Goal: Find specific page/section: Find specific page/section

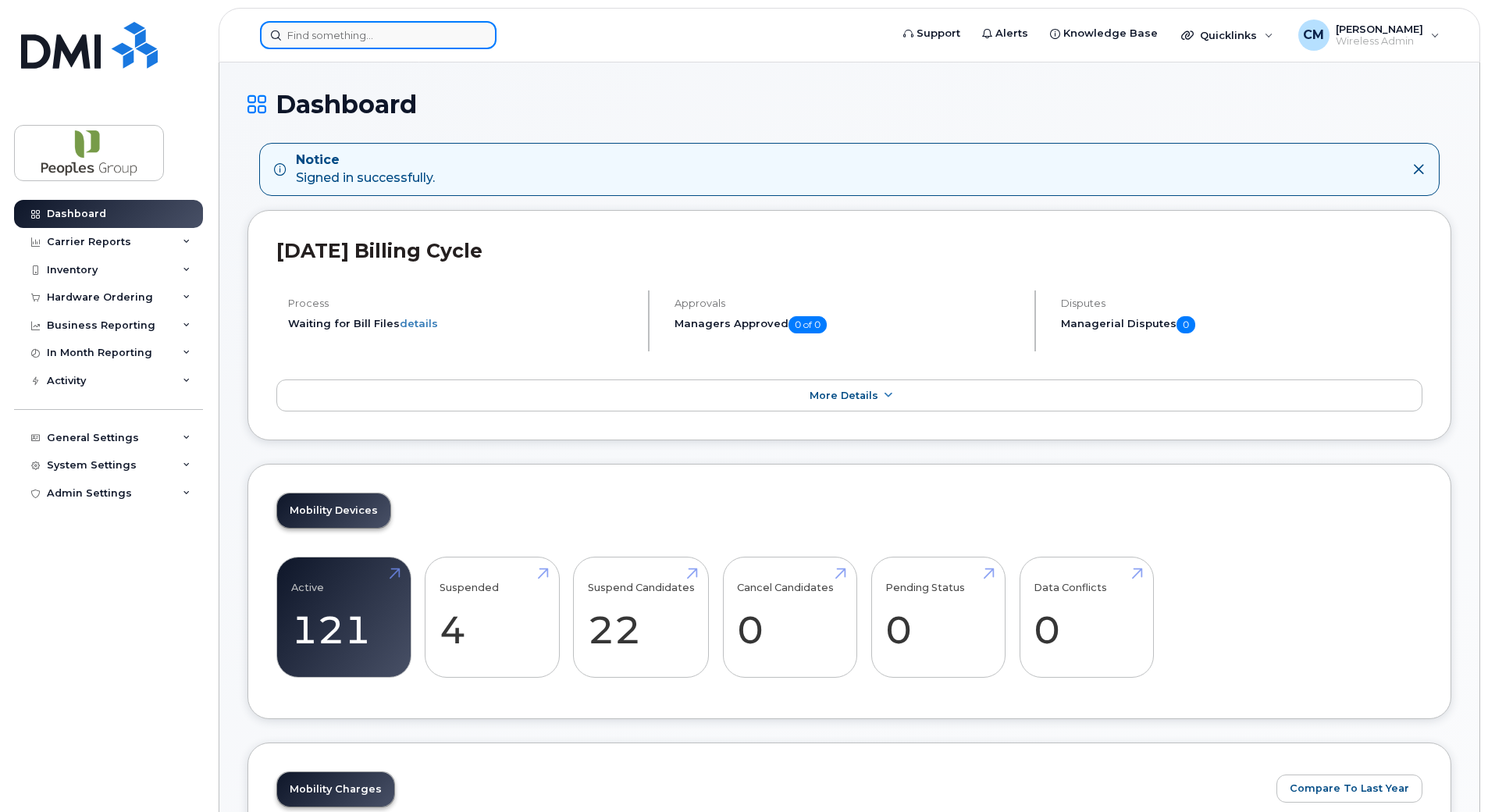
click at [403, 32] on input at bounding box center [378, 34] width 237 height 28
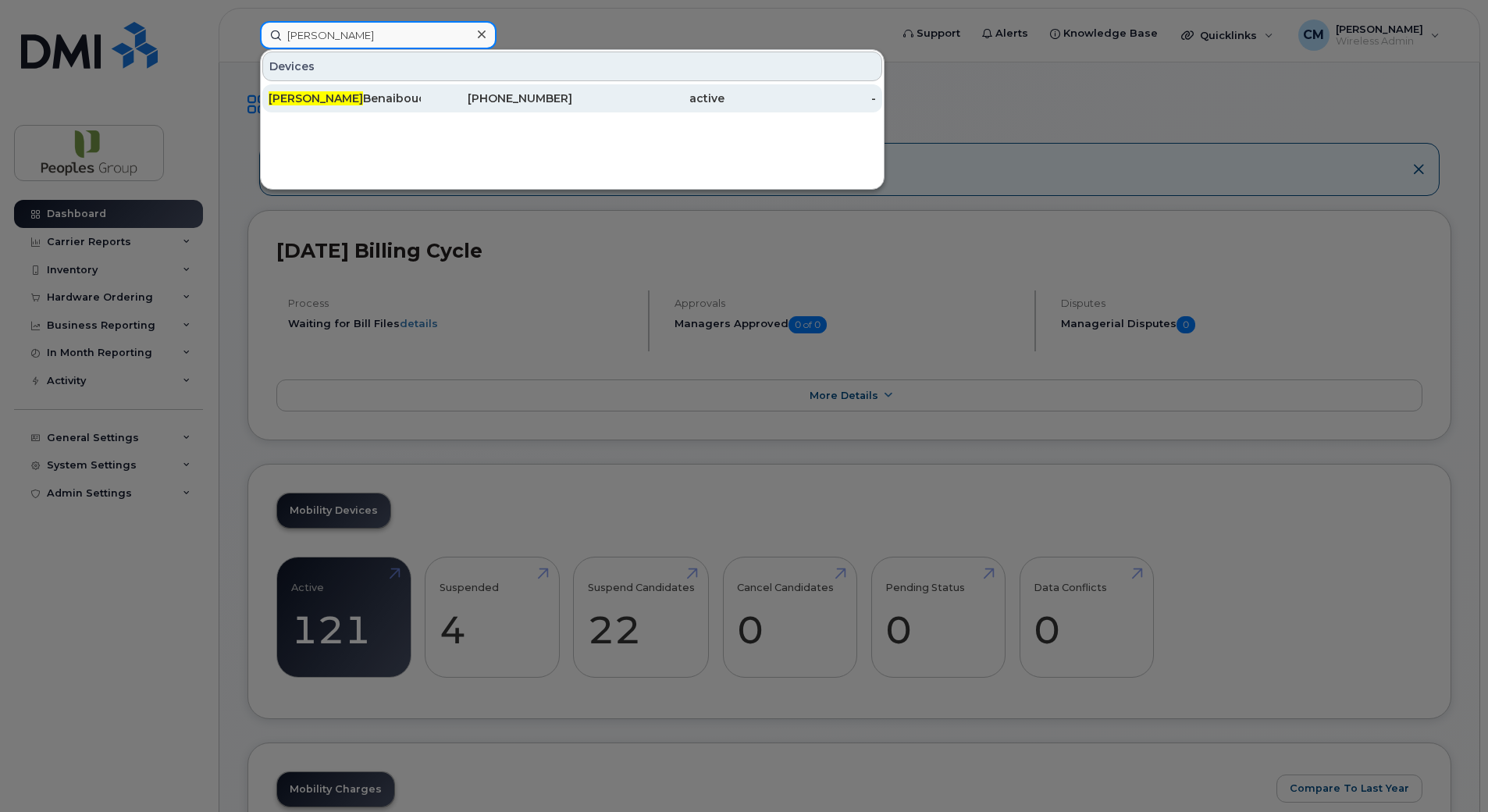
type input "karim"
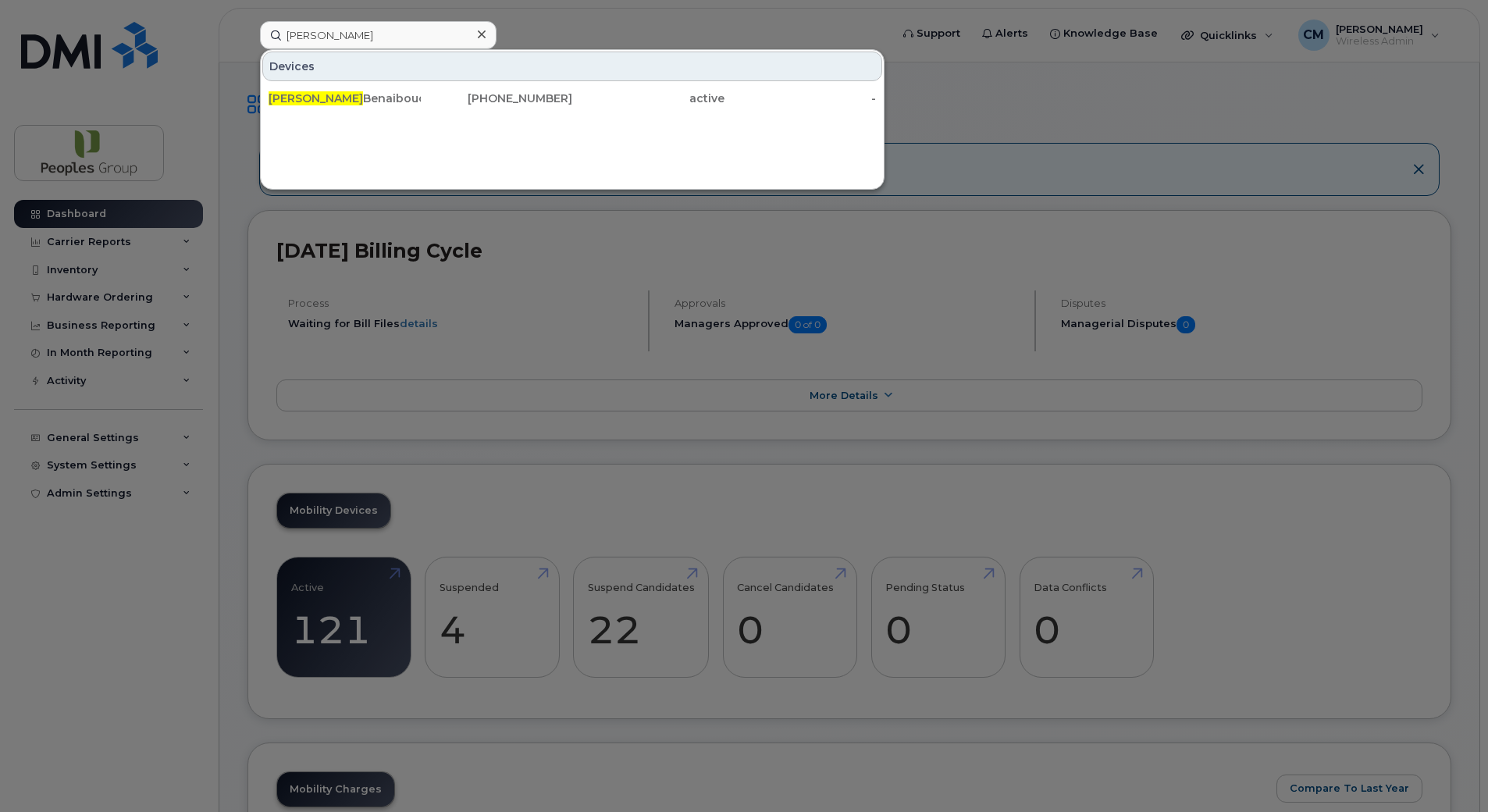
drag, startPoint x: 361, startPoint y: 102, endPoint x: 561, endPoint y: 523, distance: 466.1
click at [361, 102] on div "Karim Benaibouche" at bounding box center [345, 98] width 152 height 15
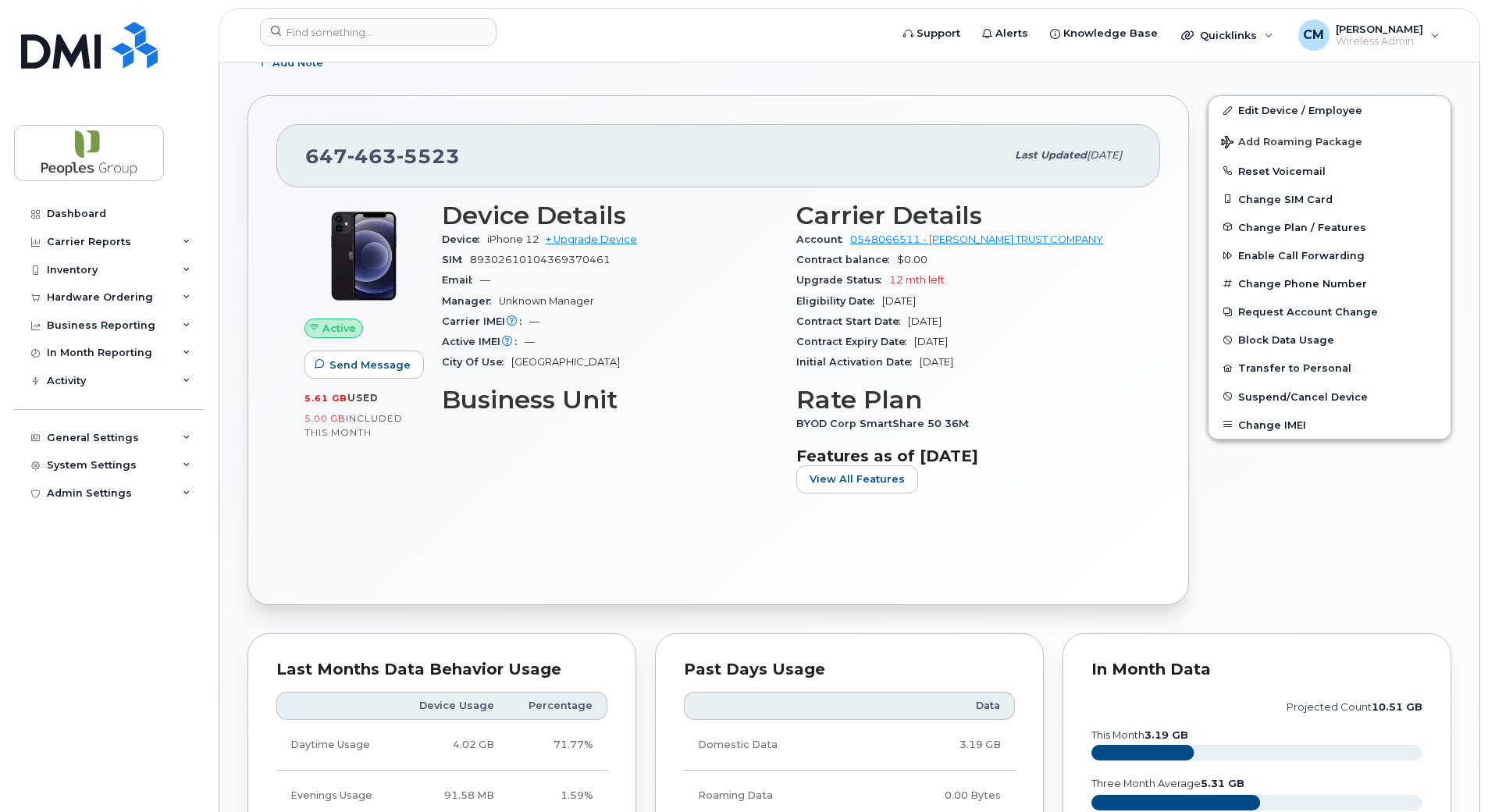
scroll to position [234, 0]
